Goal: Information Seeking & Learning: Learn about a topic

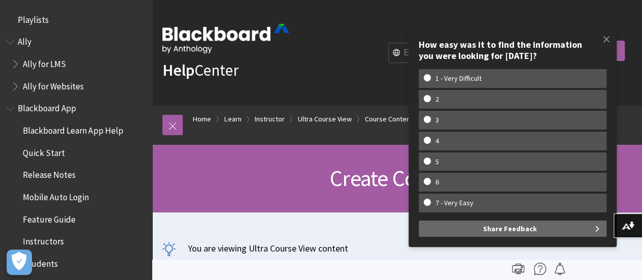
scroll to position [1524, 0]
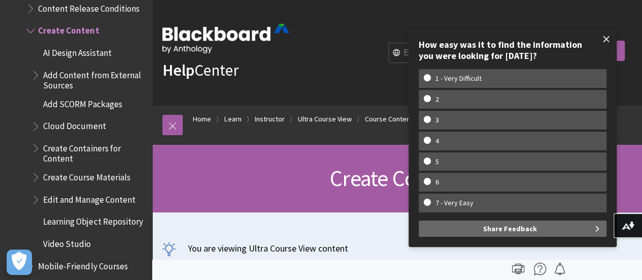
click at [610, 36] on span at bounding box center [606, 38] width 21 height 21
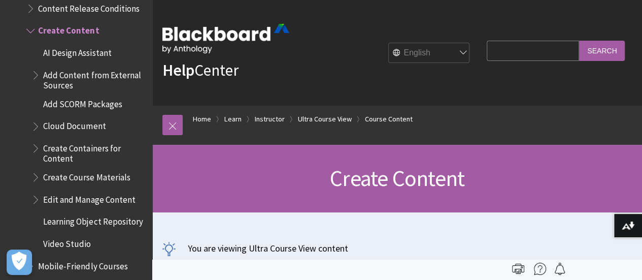
click at [518, 48] on input "Search Query" at bounding box center [533, 51] width 92 height 20
type input "adding people to Blackboard"
click at [579, 41] on input "Search" at bounding box center [602, 51] width 46 height 20
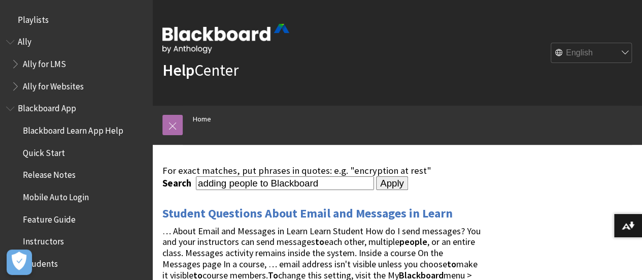
click at [176, 121] on link at bounding box center [172, 125] width 20 height 20
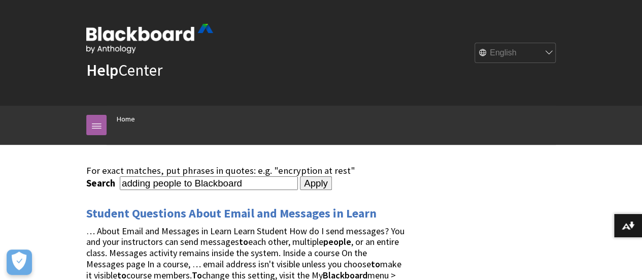
click at [250, 181] on input "adding people to Blackboard" at bounding box center [209, 183] width 178 height 14
type input "adding instructors"
click at [300, 176] on input "Apply" at bounding box center [316, 183] width 32 height 14
